Goal: Information Seeking & Learning: Find specific fact

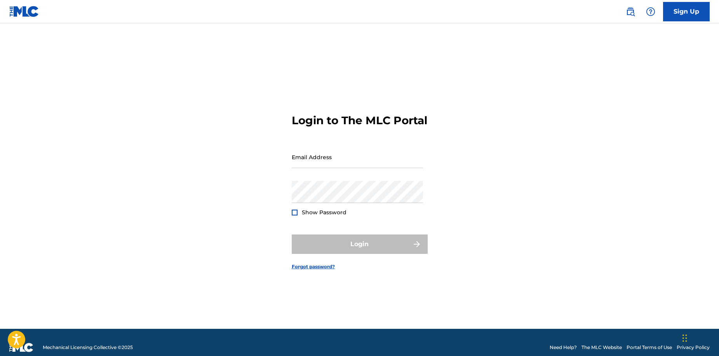
type input "[EMAIL_ADDRESS][DOMAIN_NAME]"
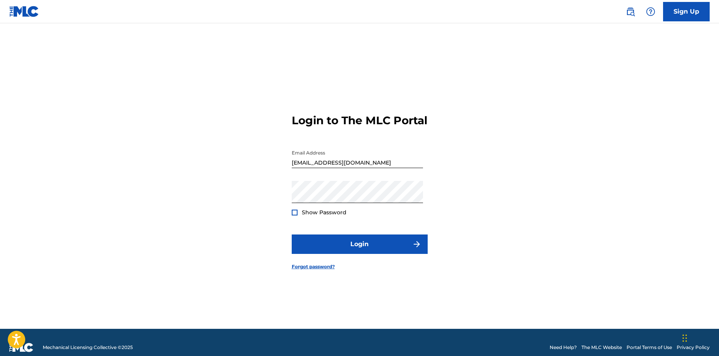
click at [294, 216] on div at bounding box center [295, 213] width 6 height 6
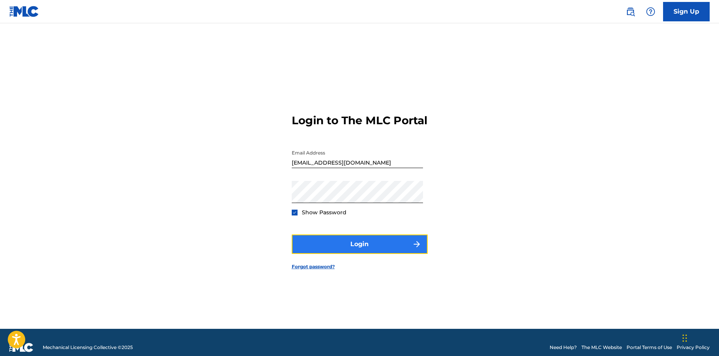
click at [340, 249] on button "Login" at bounding box center [360, 244] width 136 height 19
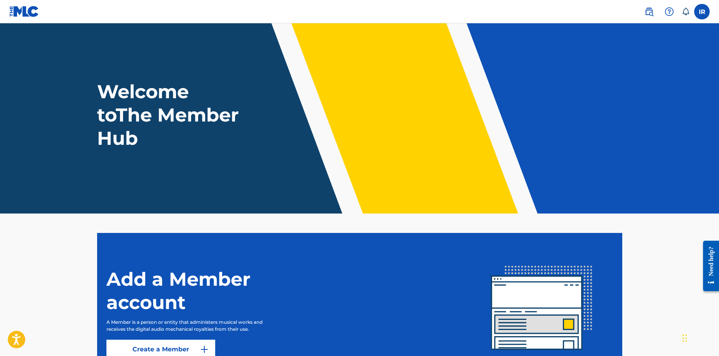
scroll to position [75, 0]
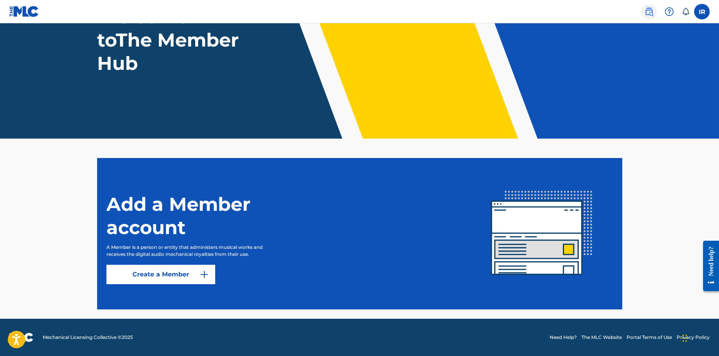
click at [649, 10] on img at bounding box center [648, 11] width 9 height 9
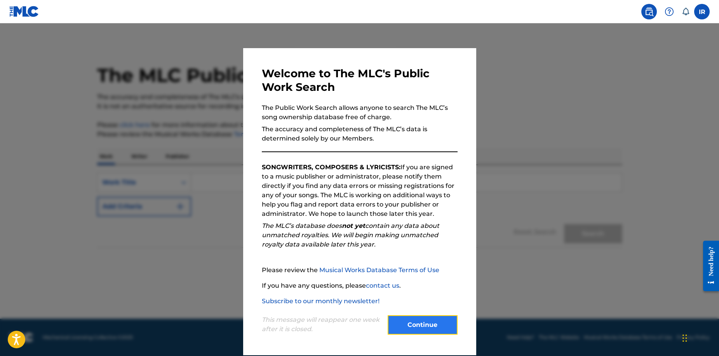
click at [405, 321] on button "Continue" at bounding box center [423, 324] width 70 height 19
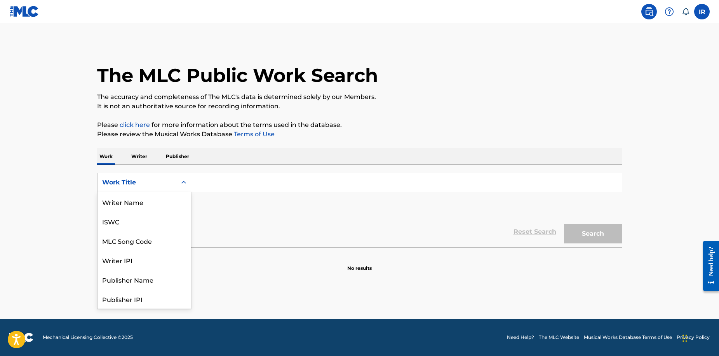
click at [182, 179] on icon "Search Form" at bounding box center [184, 183] width 8 height 8
click at [151, 219] on div "Writer IPI" at bounding box center [143, 221] width 93 height 19
click at [184, 181] on icon "Search Form" at bounding box center [184, 183] width 8 height 8
click at [141, 153] on p "Writer" at bounding box center [139, 156] width 21 height 16
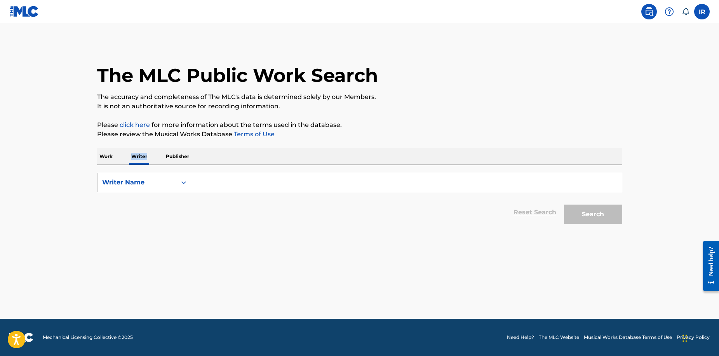
click at [141, 153] on p "Writer" at bounding box center [139, 156] width 21 height 16
click at [102, 156] on p "Work" at bounding box center [106, 156] width 18 height 16
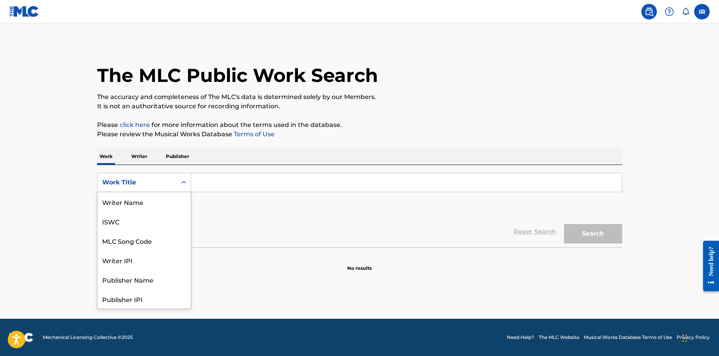
click at [150, 178] on div "Work Title" at bounding box center [137, 182] width 70 height 9
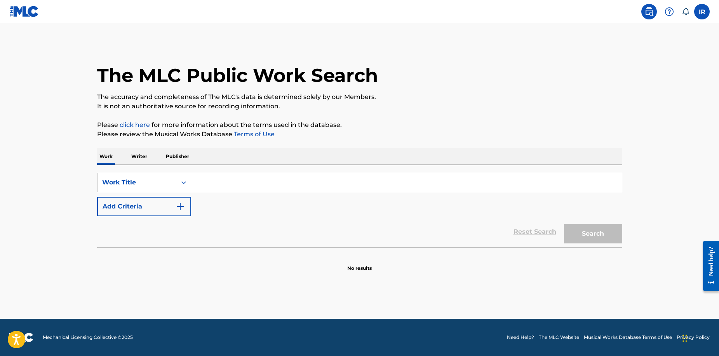
click at [299, 189] on input "Search Form" at bounding box center [406, 182] width 431 height 19
click at [593, 233] on button "Search" at bounding box center [593, 233] width 58 height 19
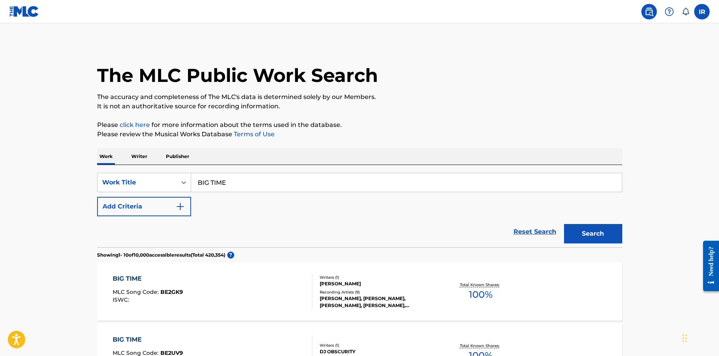
click at [238, 183] on input "BIG TIME" at bounding box center [406, 182] width 431 height 19
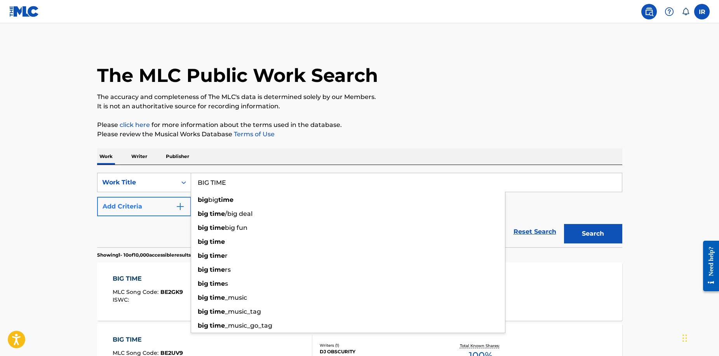
type input "BIG TIME"
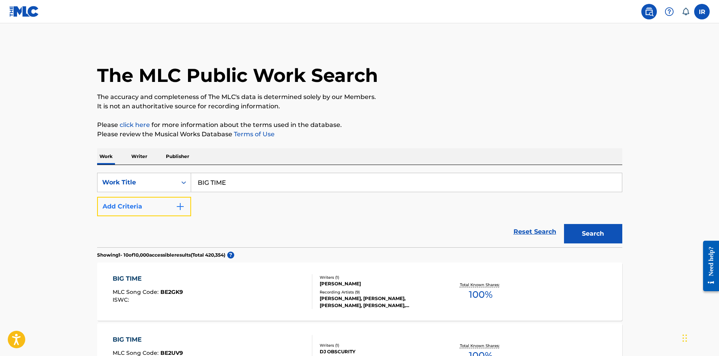
click at [177, 205] on img "Search Form" at bounding box center [180, 206] width 9 height 9
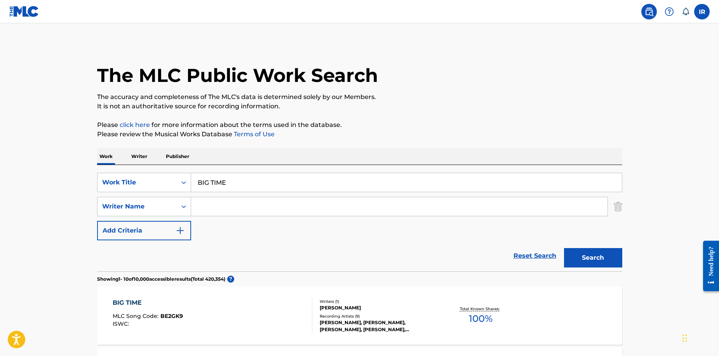
click at [200, 205] on input "Search Form" at bounding box center [399, 206] width 416 height 19
type input "[PERSON_NAME]/[PERSON_NAME]"
click at [595, 255] on button "Search" at bounding box center [593, 257] width 58 height 19
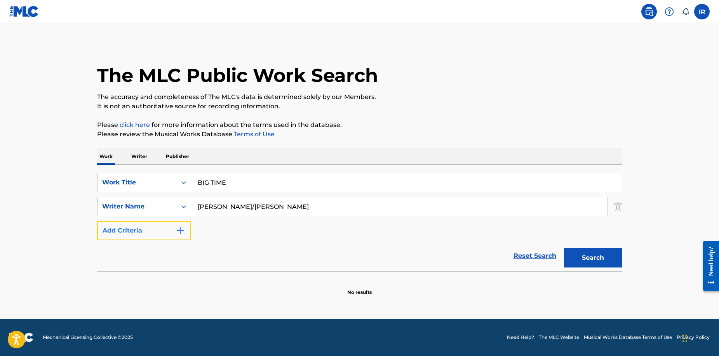
click at [179, 227] on img "Search Form" at bounding box center [180, 230] width 9 height 9
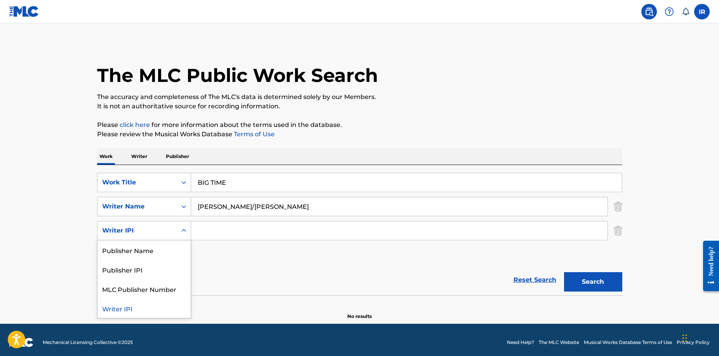
click at [180, 228] on icon "Search Form" at bounding box center [184, 231] width 8 height 8
click at [132, 308] on div "Writer IPI" at bounding box center [143, 308] width 93 height 19
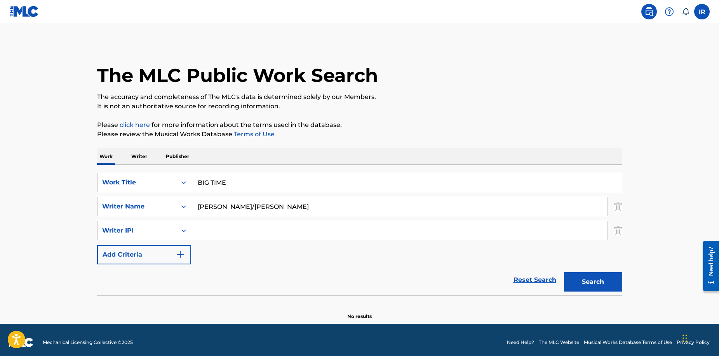
click at [211, 228] on input "Search Form" at bounding box center [399, 230] width 416 height 19
type input "00182858140"
click at [580, 283] on button "Search" at bounding box center [593, 281] width 58 height 19
click at [685, 10] on icon at bounding box center [685, 12] width 8 height 8
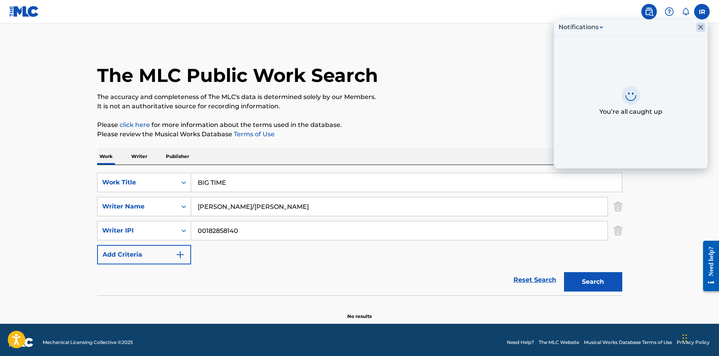
click at [700, 26] on icon "Close Inbox" at bounding box center [700, 27] width 9 height 9
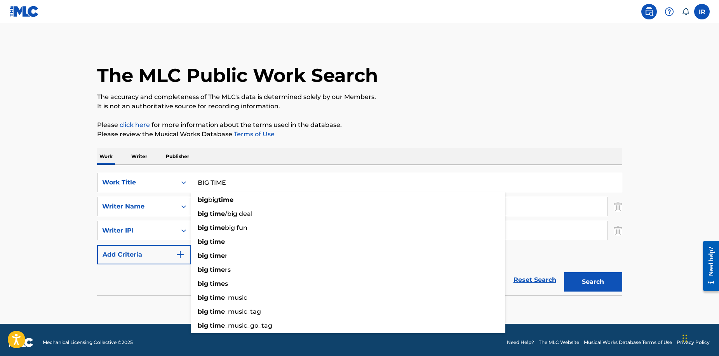
drag, startPoint x: 229, startPoint y: 184, endPoint x: 196, endPoint y: 184, distance: 33.4
click at [196, 184] on input "BIG TIME" at bounding box center [406, 182] width 431 height 19
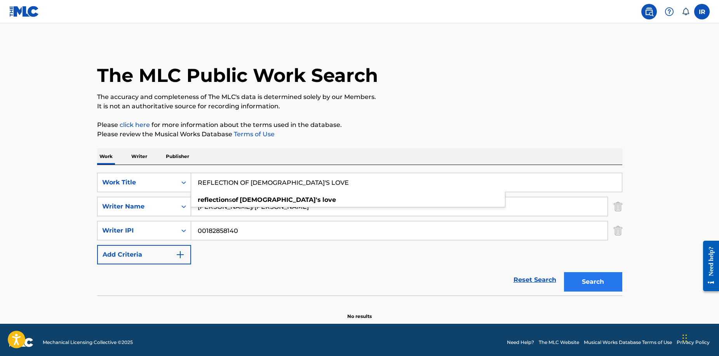
type input "REFLECTION OF [DEMOGRAPHIC_DATA]'S LOVE"
click at [593, 282] on button "Search" at bounding box center [593, 281] width 58 height 19
